Goal: Find specific page/section: Find specific page/section

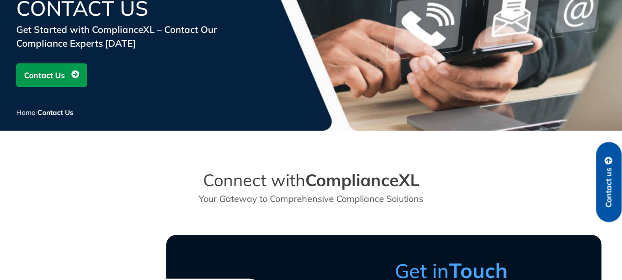
scroll to position [110, 0]
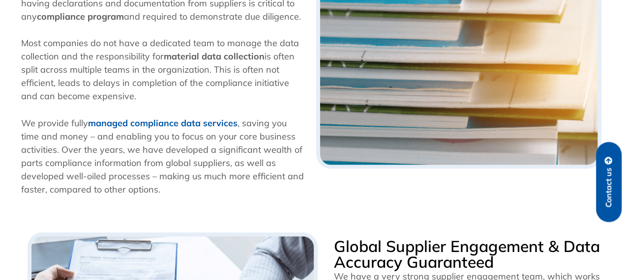
scroll to position [393, 0]
